Goal: Subscribe to service/newsletter

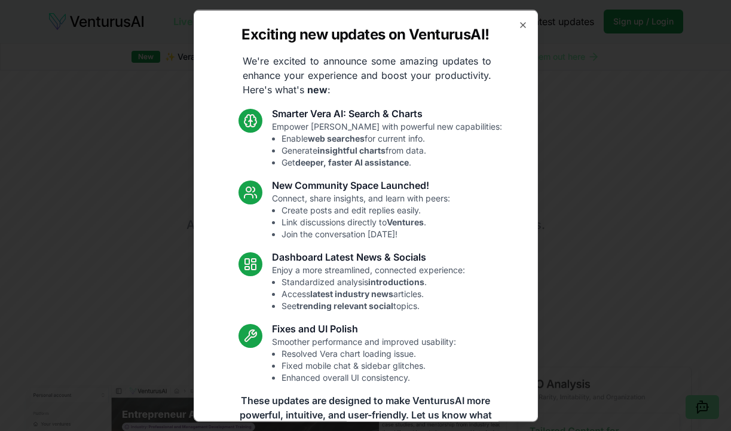
click at [521, 19] on div "Exciting new updates on VenturusAI! We're excited to announce some amazing upda…" at bounding box center [366, 216] width 344 height 412
click at [521, 28] on icon "button" at bounding box center [523, 25] width 10 height 10
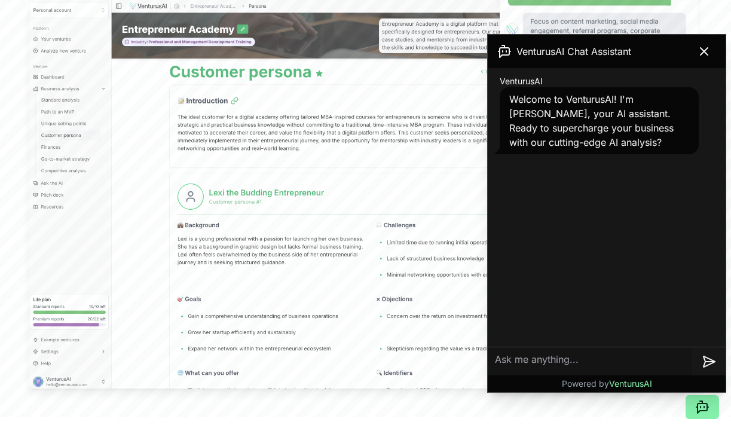
scroll to position [386, 0]
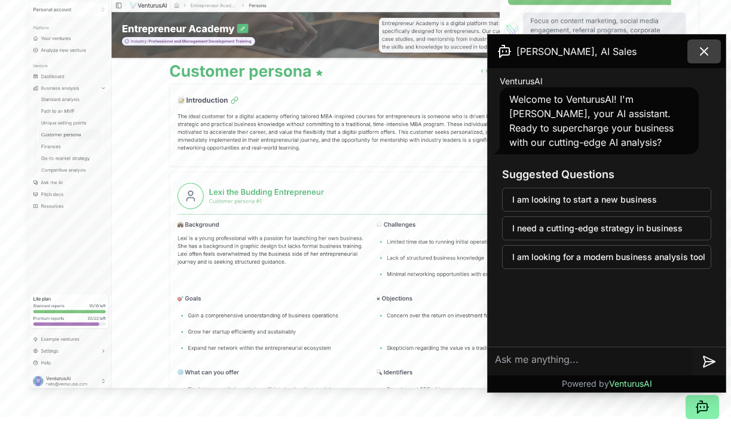
click at [702, 47] on icon at bounding box center [704, 51] width 14 height 14
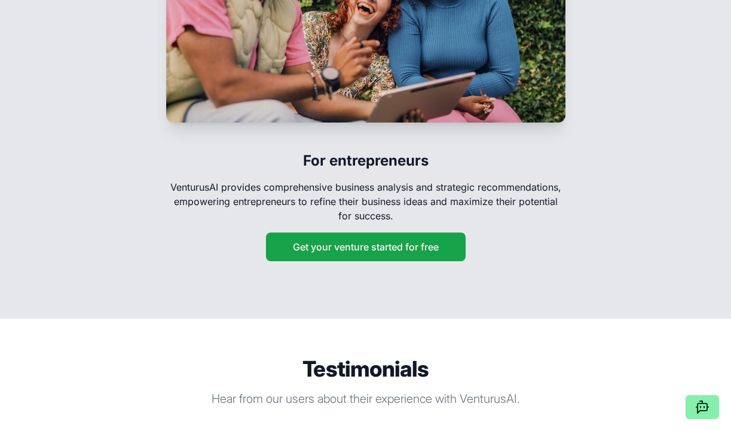
scroll to position [1970, 0]
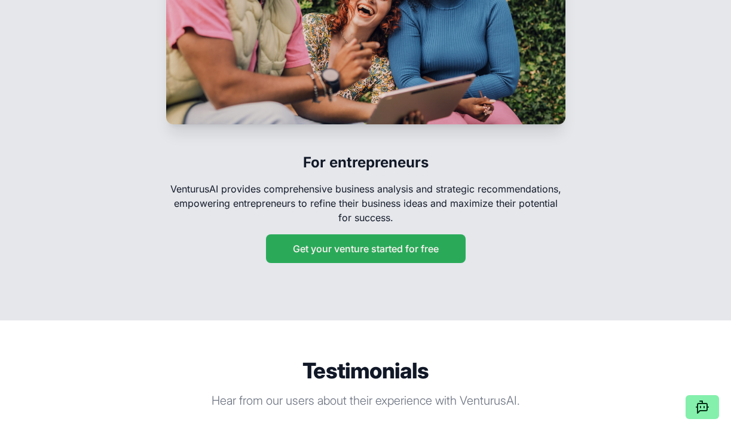
click at [374, 242] on button "Get your venture started for free" at bounding box center [366, 248] width 200 height 29
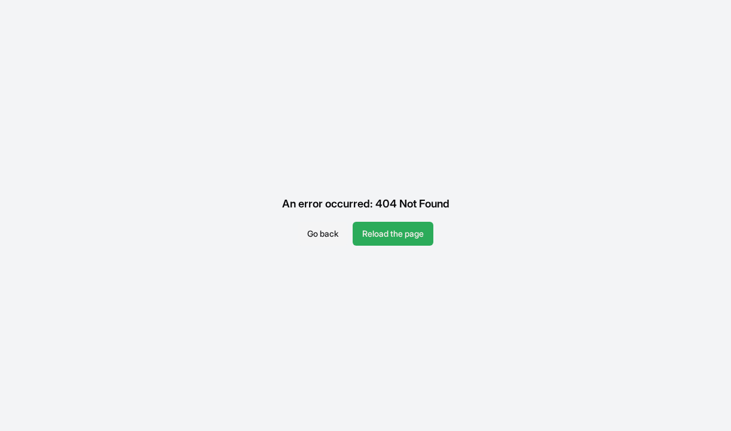
click at [386, 234] on button "Reload the page" at bounding box center [393, 234] width 81 height 24
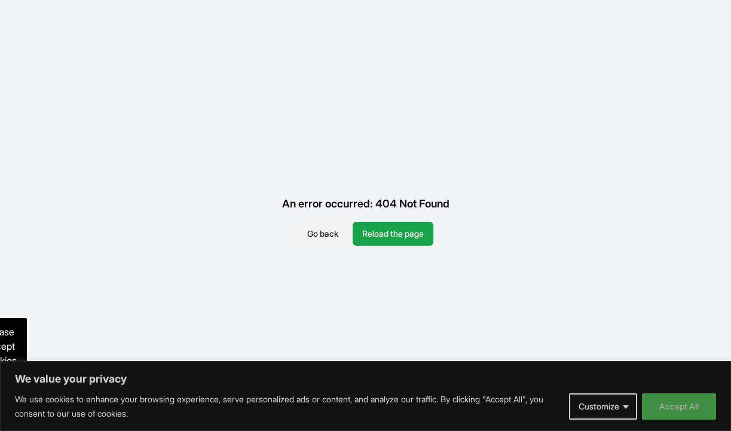
click at [685, 410] on button "Accept All" at bounding box center [679, 406] width 74 height 26
